Goal: Obtain resource: Obtain resource

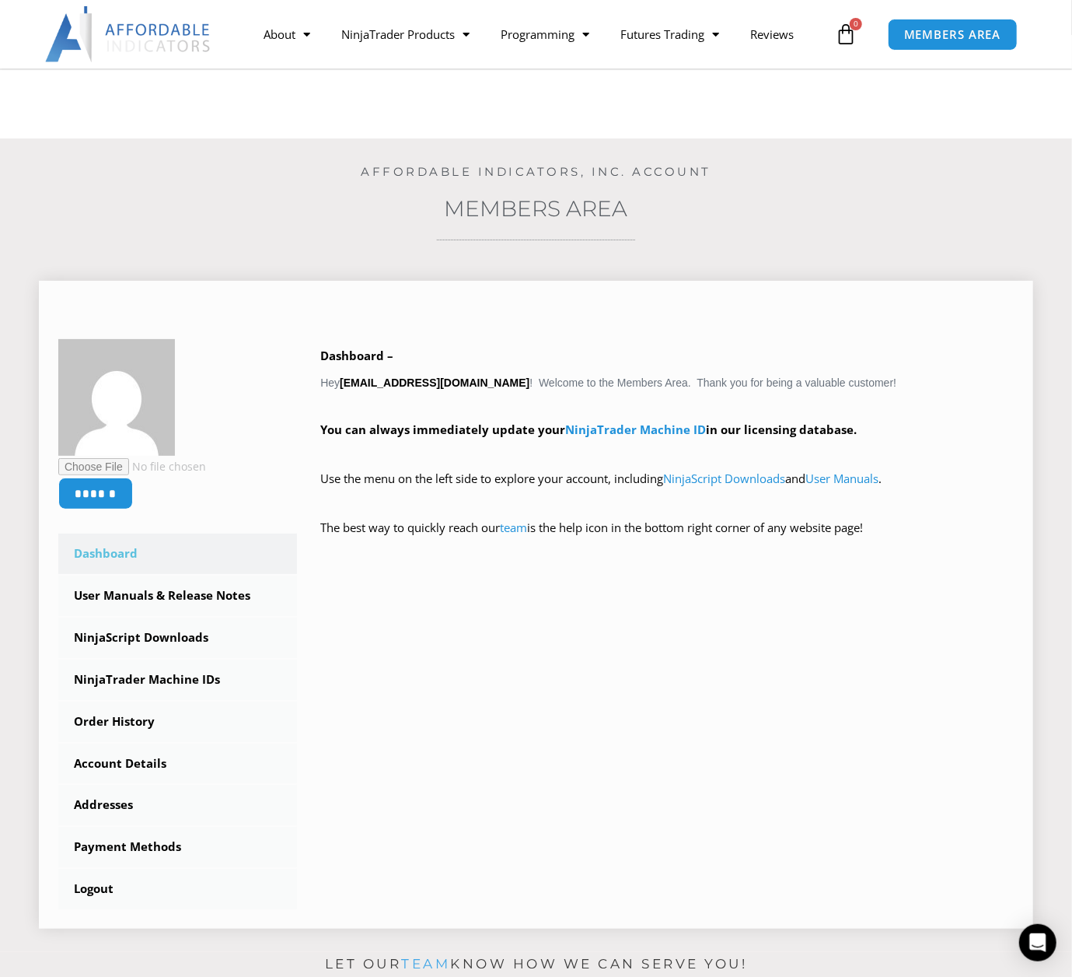
scroll to position [207, 0]
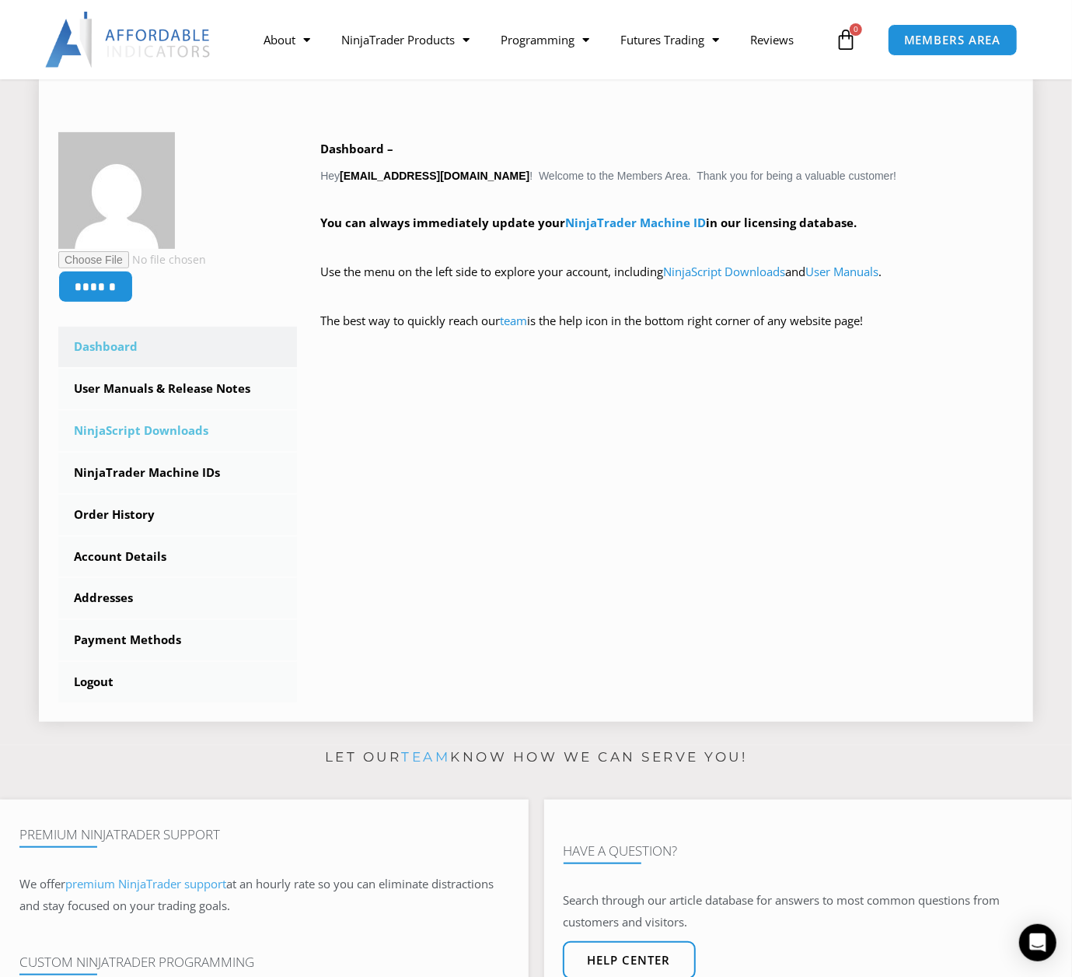
click at [135, 432] on link "NinjaScript Downloads" at bounding box center [177, 431] width 239 height 40
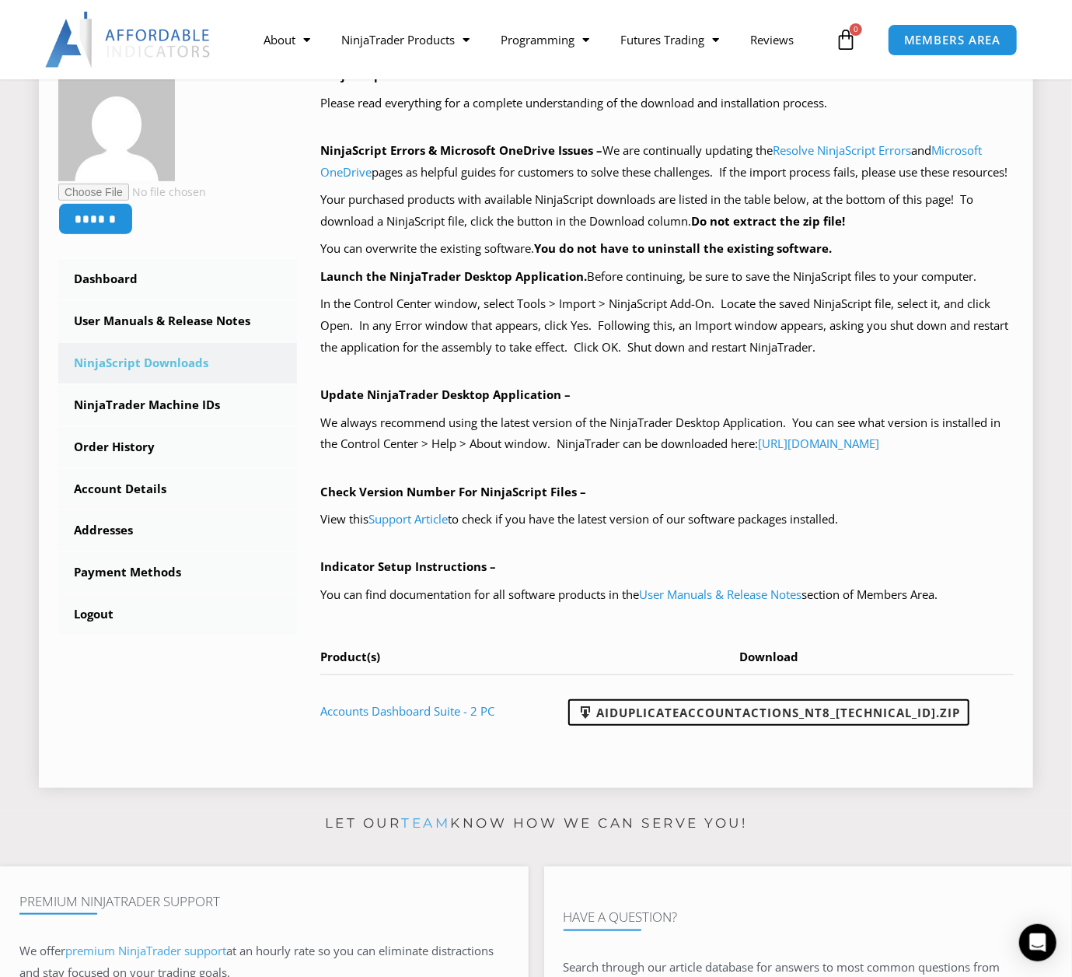
scroll to position [156, 0]
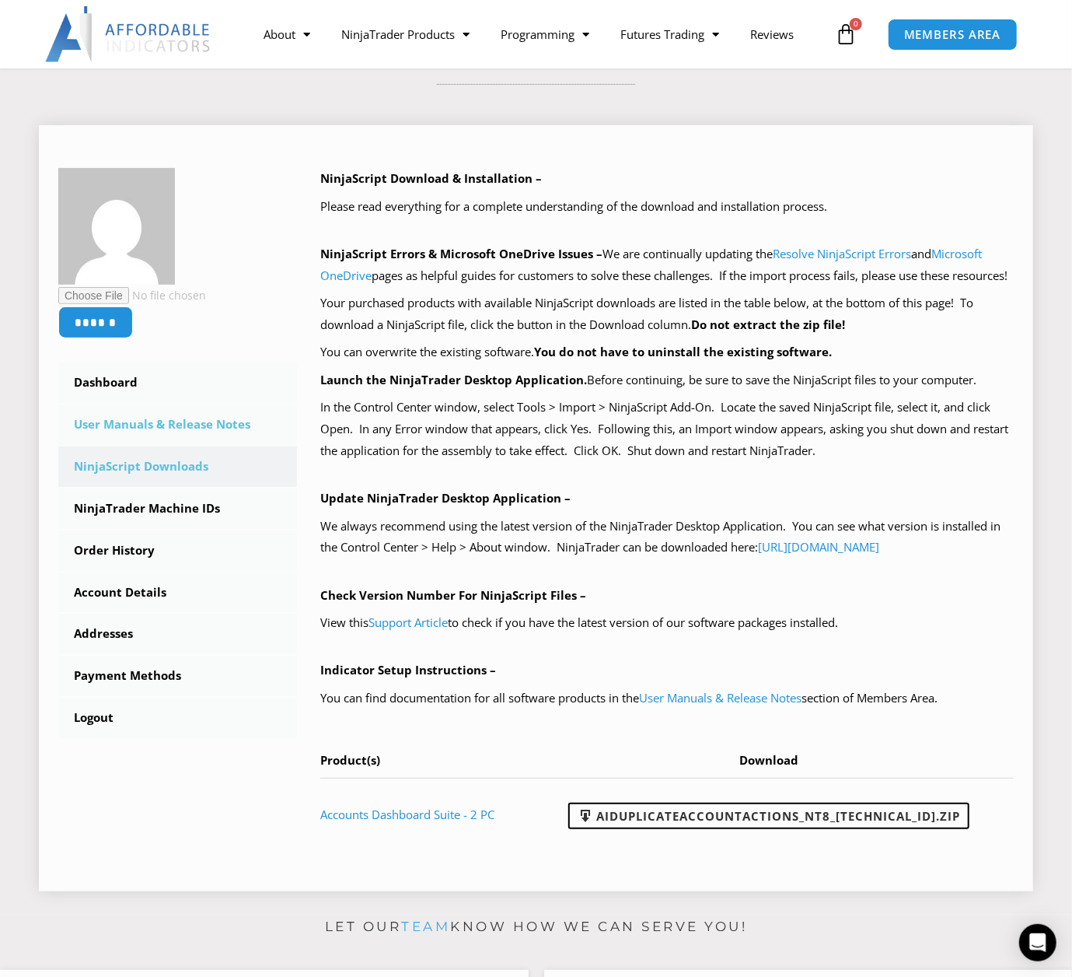
click at [174, 428] on link "User Manuals & Release Notes" at bounding box center [177, 424] width 239 height 40
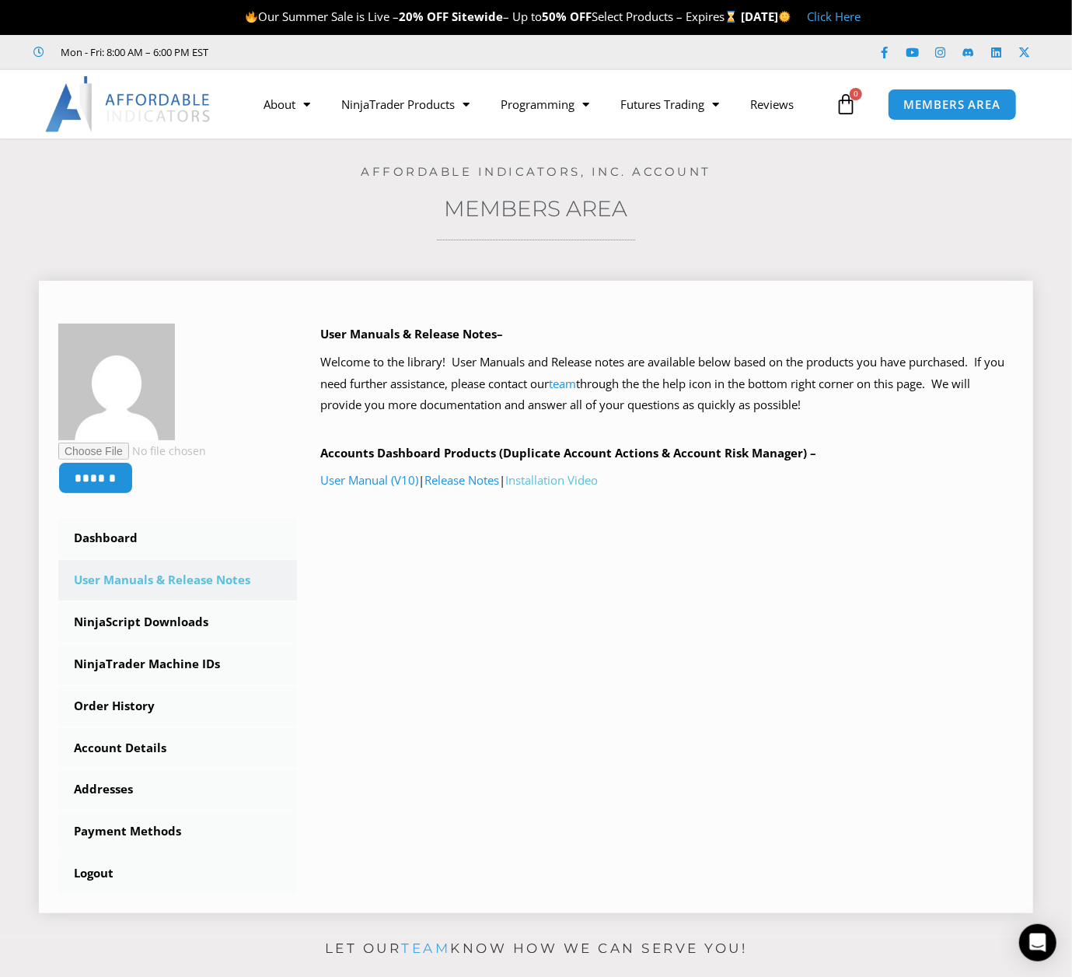
click at [560, 484] on link "Installation Video" at bounding box center [551, 480] width 93 height 16
